Goal: Task Accomplishment & Management: Use online tool/utility

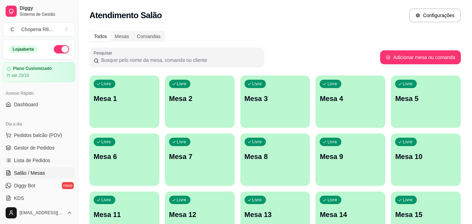
click at [249, 87] on div "Livre" at bounding box center [256, 84] width 22 height 8
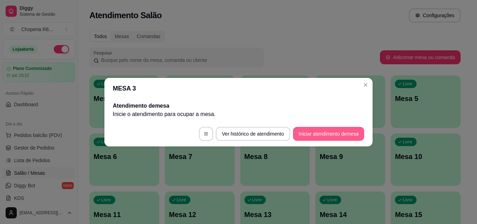
click at [337, 134] on button "Iniciar atendimento de mesa" at bounding box center [328, 134] width 71 height 14
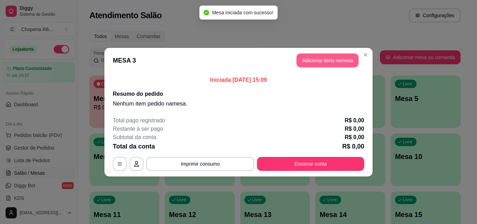
click at [348, 62] on button "Adicionar itens na mesa" at bounding box center [328, 60] width 62 height 14
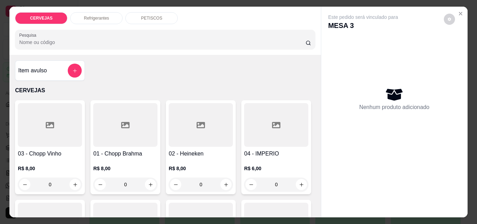
drag, startPoint x: 137, startPoint y: 180, endPoint x: 57, endPoint y: 183, distance: 80.4
click at [57, 183] on div "03 - Chopp Vinho R$ 8,00 0 01 - Chopp Brahma R$ 8,00 0 02 - Heineken R$ 8,00 0 …" at bounding box center [165, 197] width 300 height 194
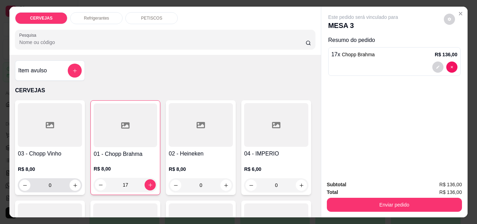
type input "17"
drag, startPoint x: 39, startPoint y: 185, endPoint x: 20, endPoint y: 179, distance: 20.0
click at [32, 184] on input "0" at bounding box center [49, 185] width 39 height 14
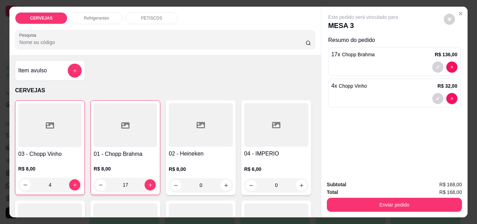
type input "4"
click at [166, 12] on div "PETISCOS" at bounding box center [151, 18] width 52 height 12
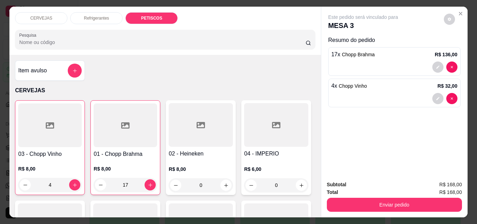
scroll to position [18, 0]
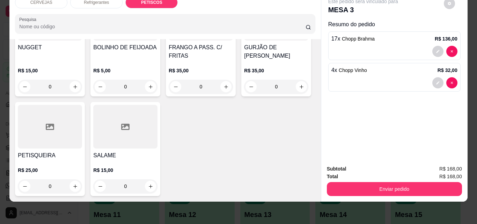
type input "2"
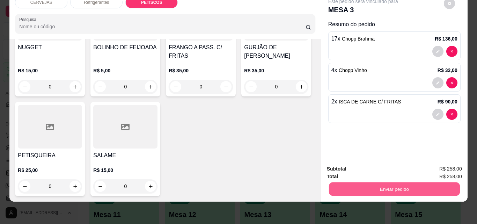
click at [419, 190] on button "Enviar pedido" at bounding box center [394, 189] width 131 height 14
click at [437, 165] on button "Enviar pedido" at bounding box center [444, 166] width 38 height 13
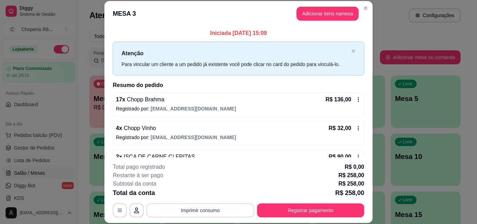
click at [230, 206] on button "Imprimir consumo" at bounding box center [200, 210] width 108 height 14
click at [209, 197] on button "IMPRESSORA" at bounding box center [199, 194] width 49 height 11
